Goal: Find specific page/section: Find specific page/section

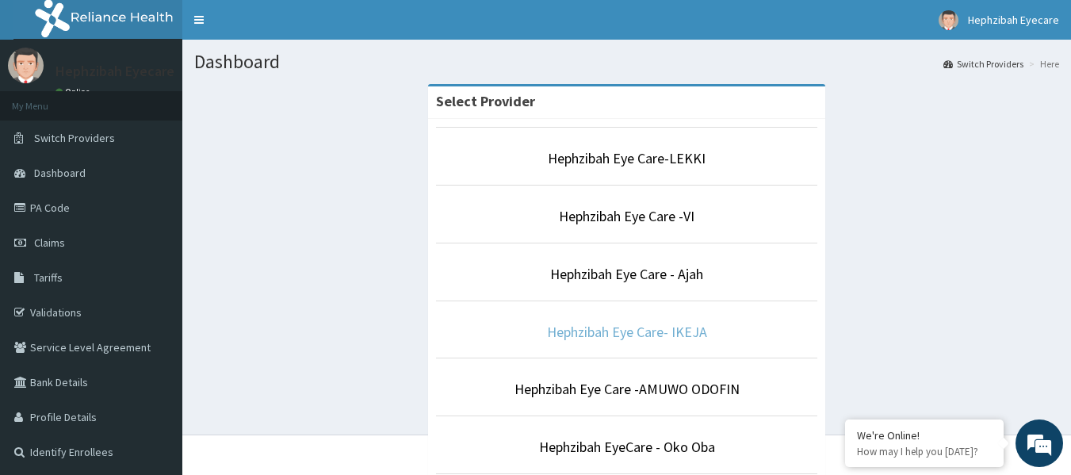
click at [680, 324] on link "Hephzibah Eye Care- IKEJA" at bounding box center [627, 332] width 160 height 18
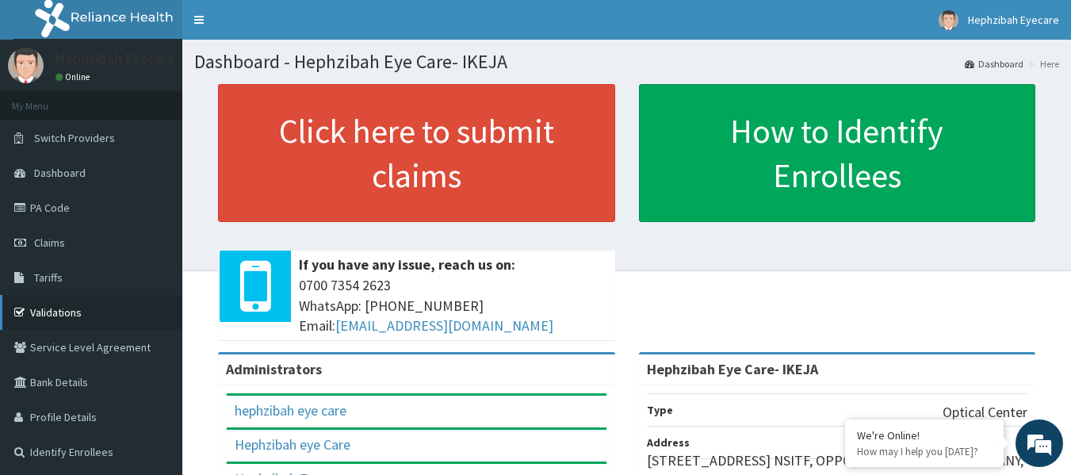
click at [79, 309] on link "Validations" at bounding box center [91, 312] width 182 height 35
